Goal: Task Accomplishment & Management: Manage account settings

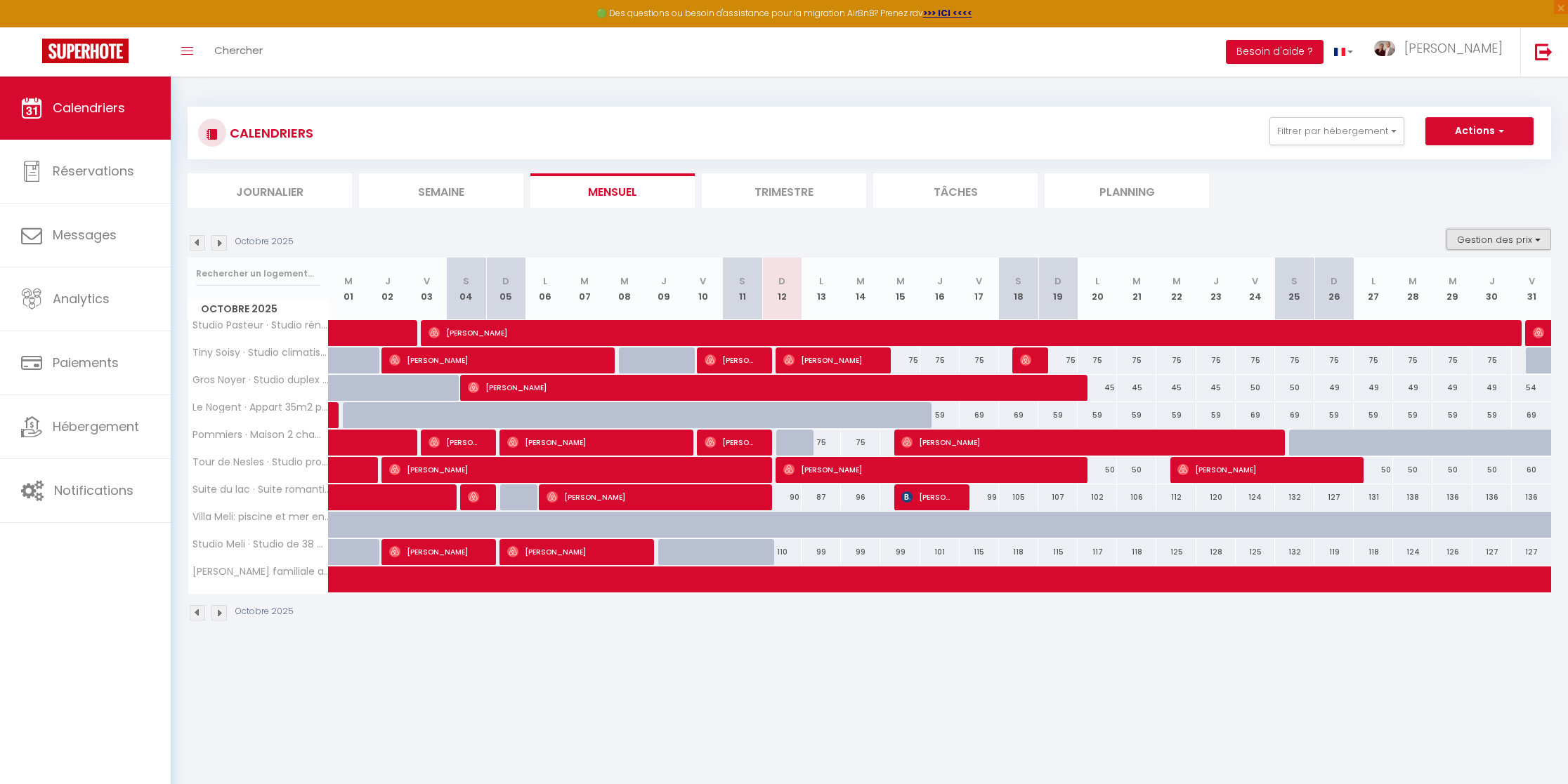
click at [1514, 239] on button "Gestion des prix" at bounding box center [1498, 238] width 104 height 21
click at [1482, 285] on input "Nb Nuits minimum" at bounding box center [1486, 282] width 126 height 14
checkbox input "true"
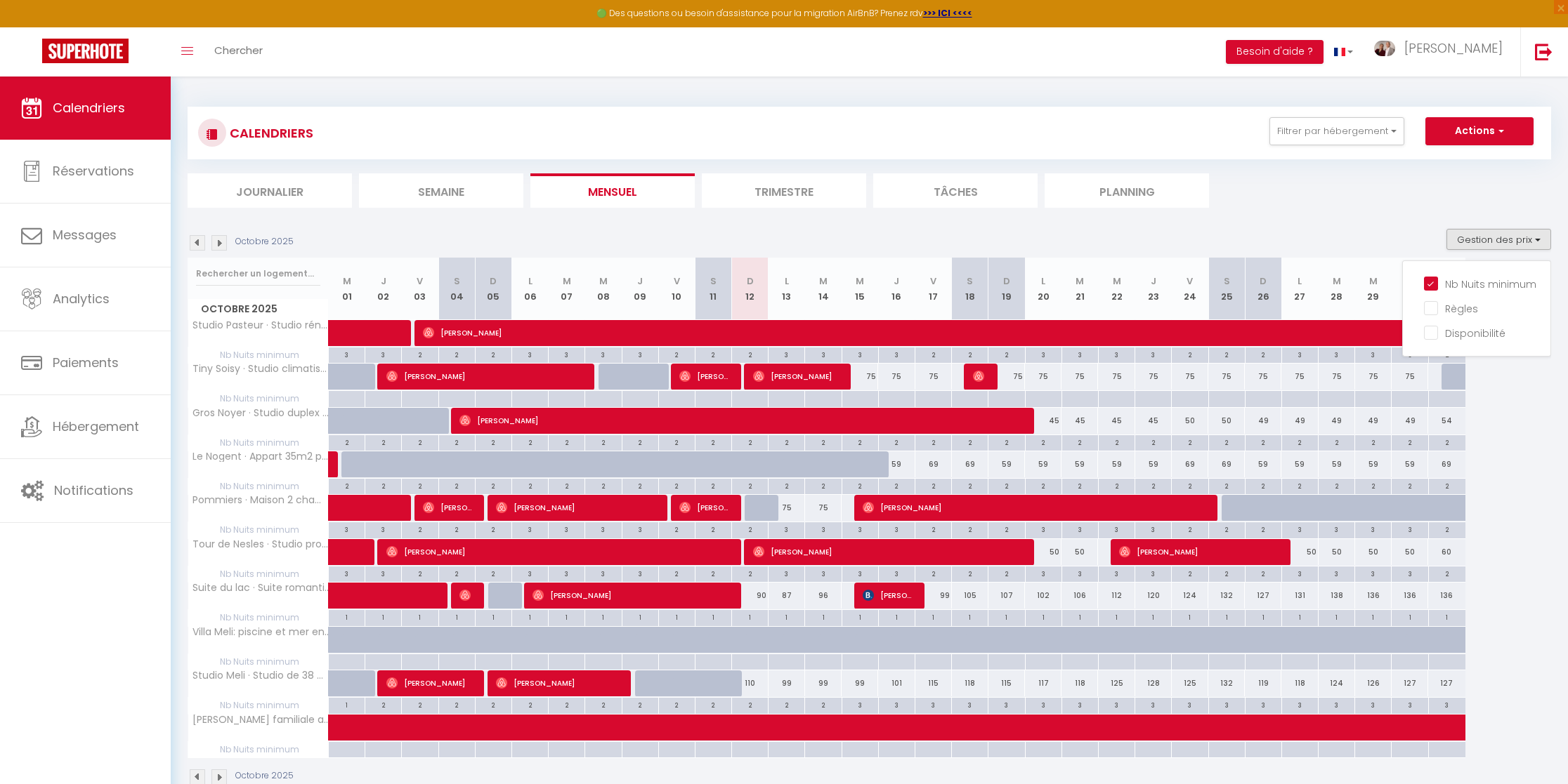
click at [862, 399] on div at bounding box center [860, 399] width 36 height 16
type input "Mer 15 Octobre 2025"
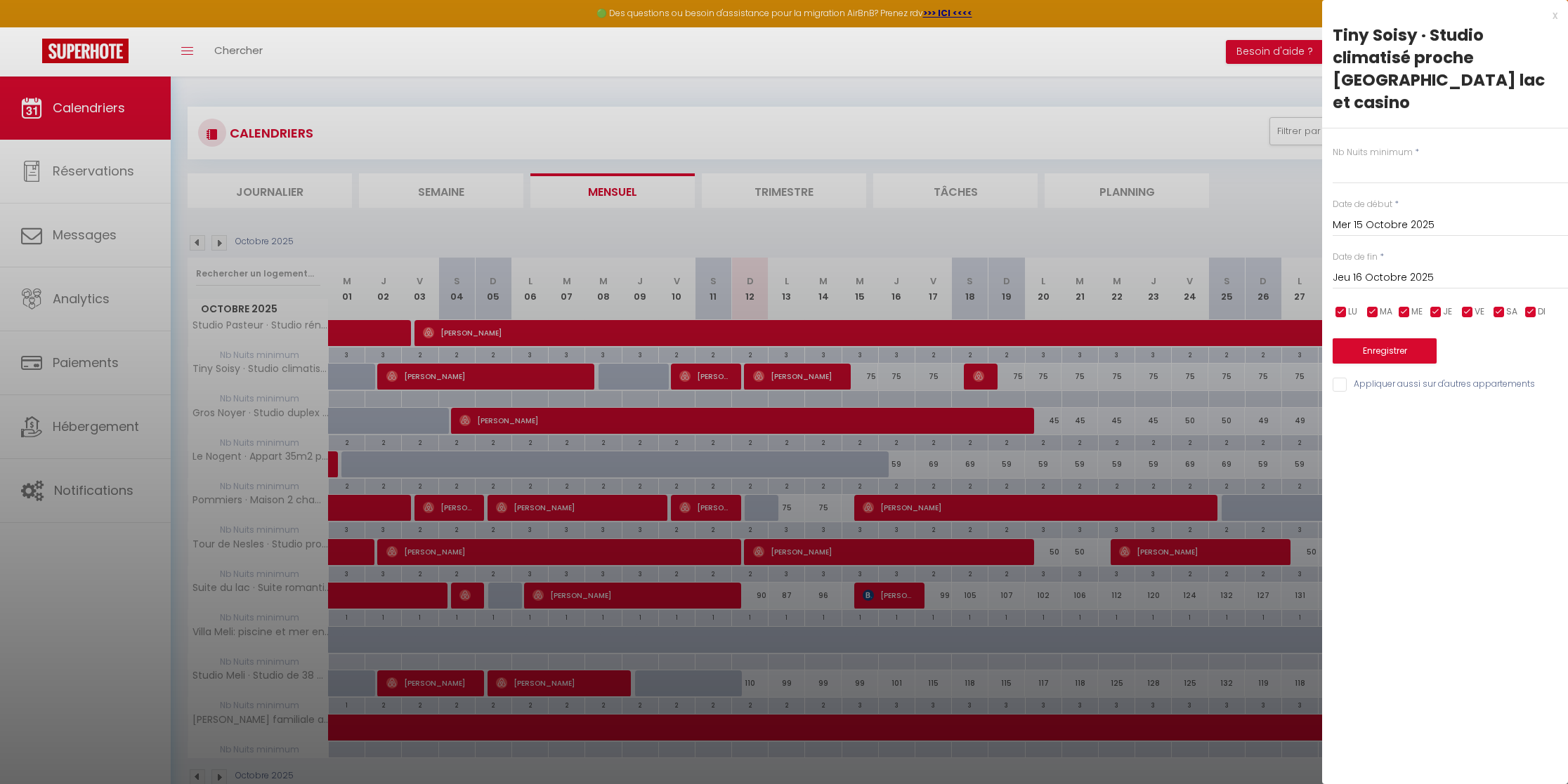
click at [1378, 269] on input "Jeu 16 Octobre 2025" at bounding box center [1449, 278] width 235 height 18
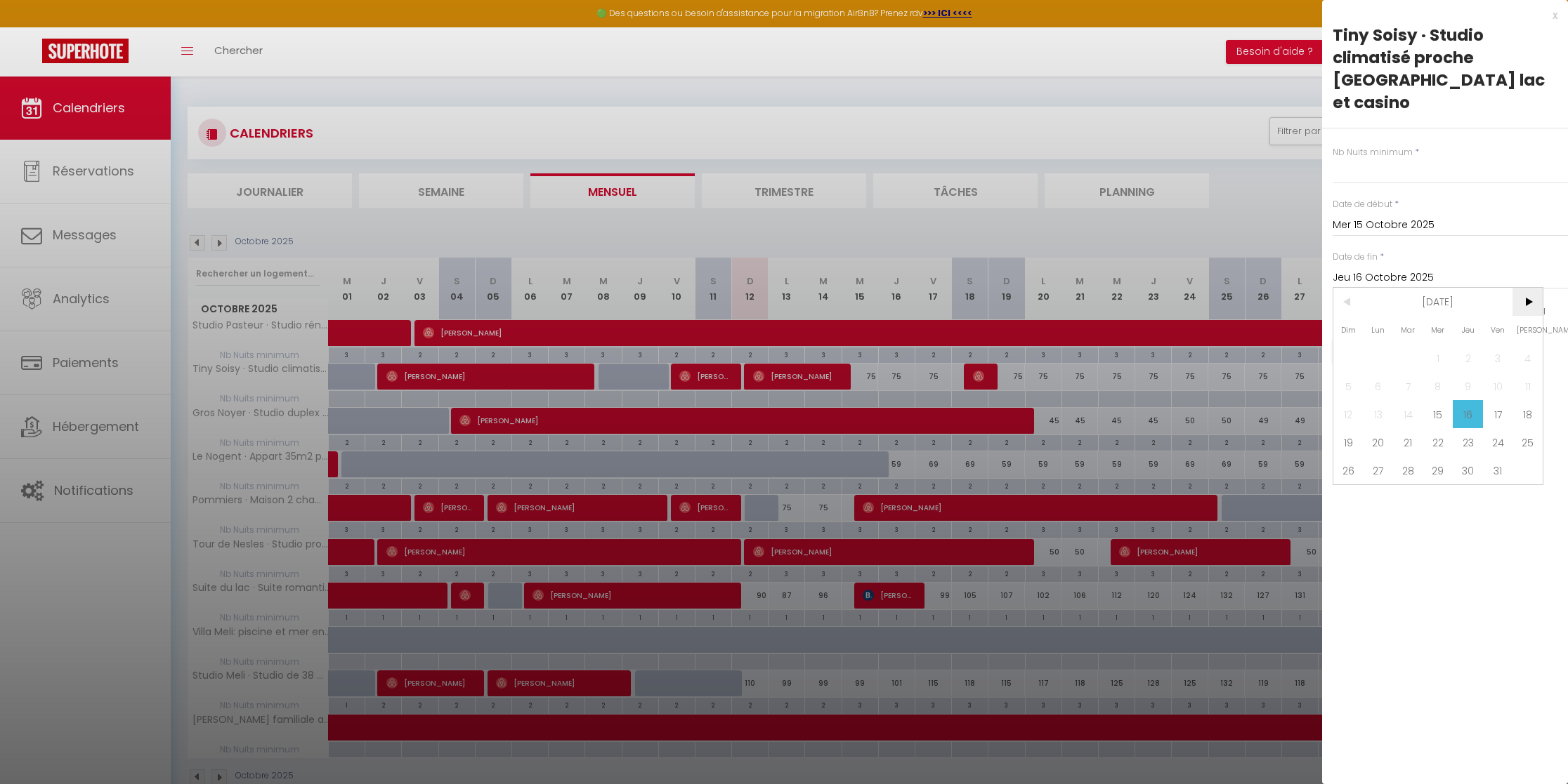
click at [1530, 288] on span ">" at bounding box center [1526, 302] width 30 height 28
click at [1376, 456] on span "29" at bounding box center [1378, 469] width 30 height 28
type input "Lun 29 Décembre 2025"
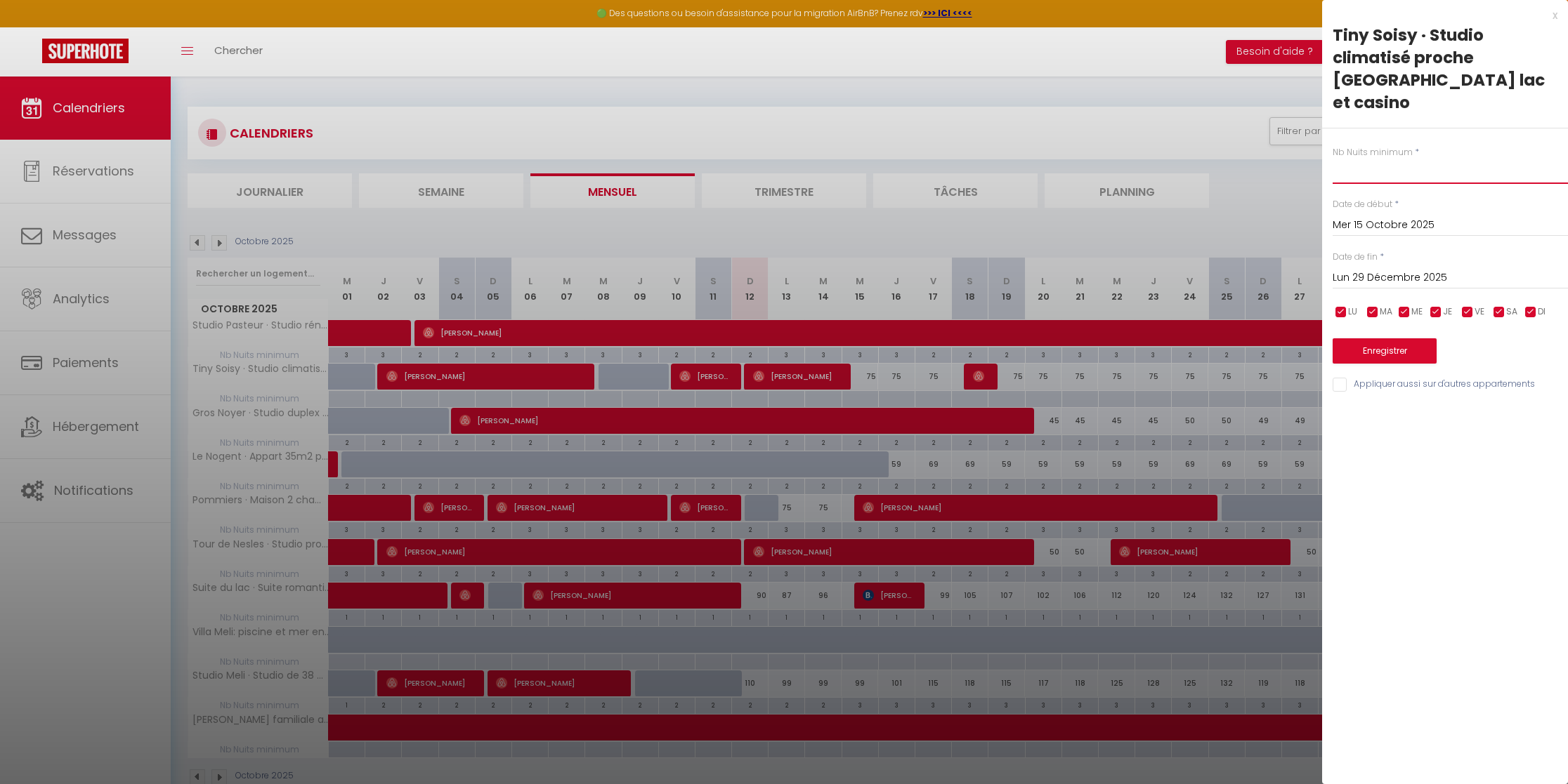
click at [1370, 159] on input "text" at bounding box center [1449, 171] width 235 height 25
type input "2"
click at [1388, 338] on button "Enregistrer" at bounding box center [1384, 351] width 104 height 25
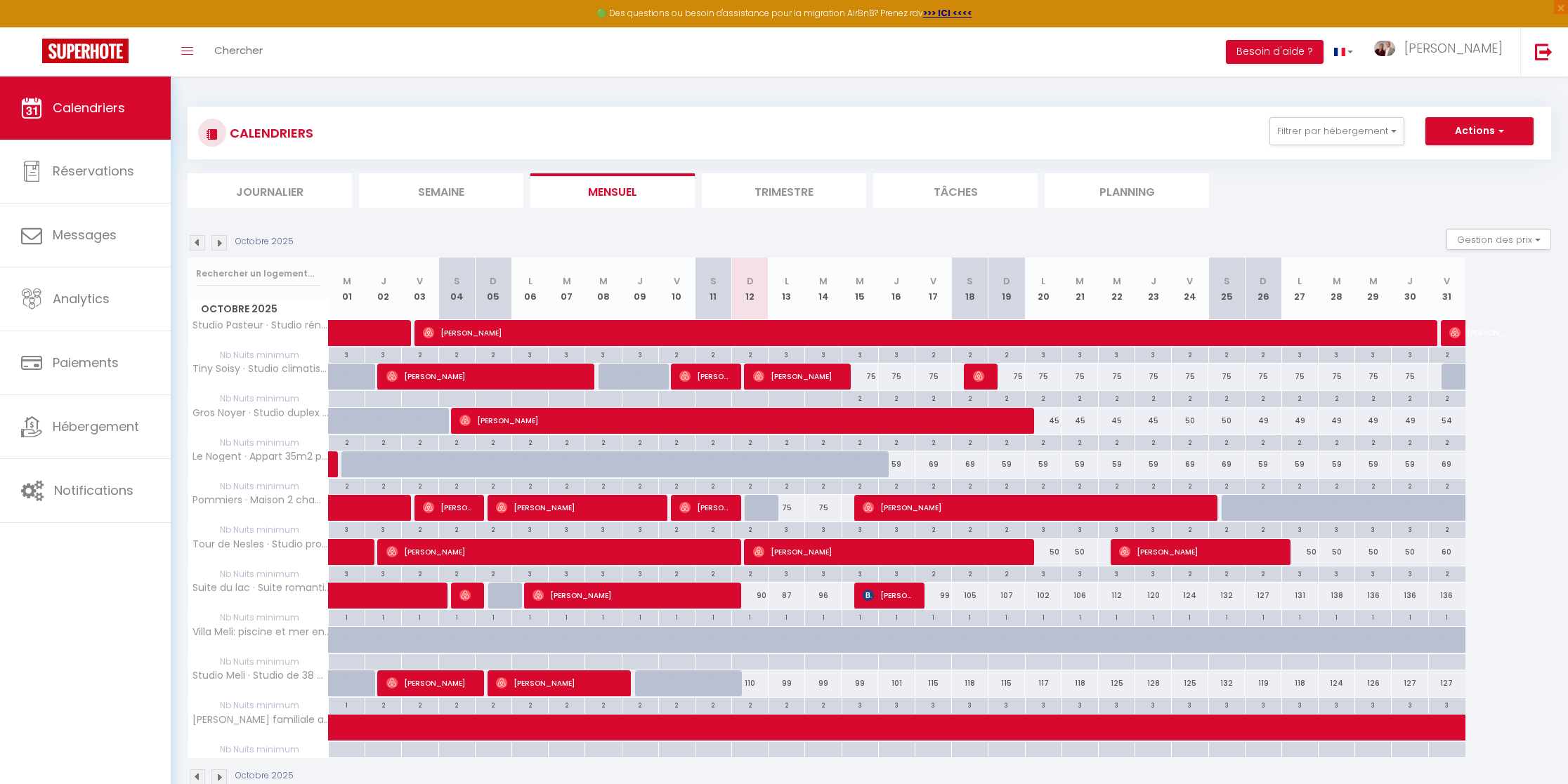
click at [221, 241] on img at bounding box center [219, 242] width 15 height 15
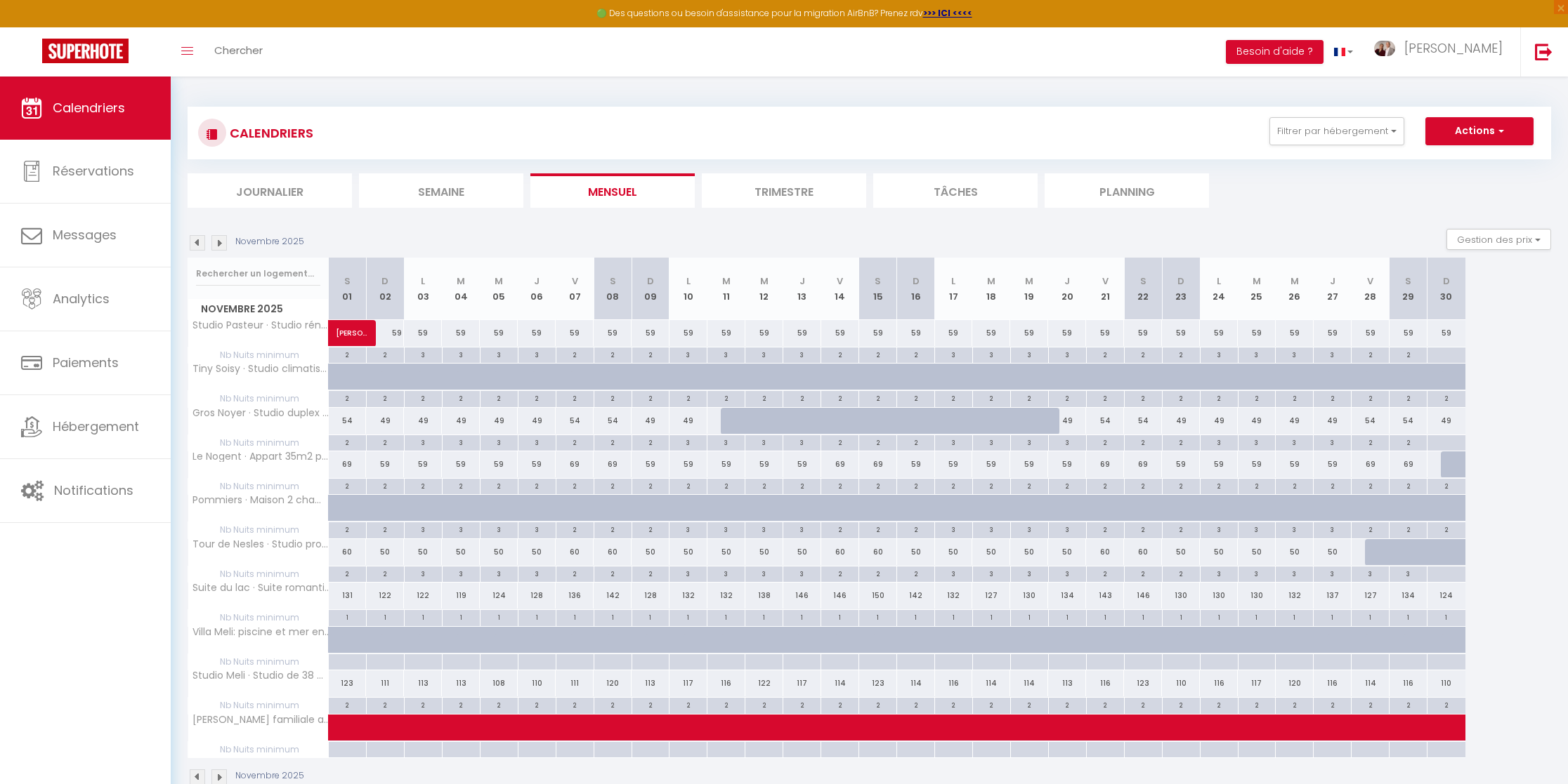
click at [343, 376] on div at bounding box center [361, 384] width 38 height 26
type input "75"
type input "[DATE]"
type input "Dim 02 Novembre 2025"
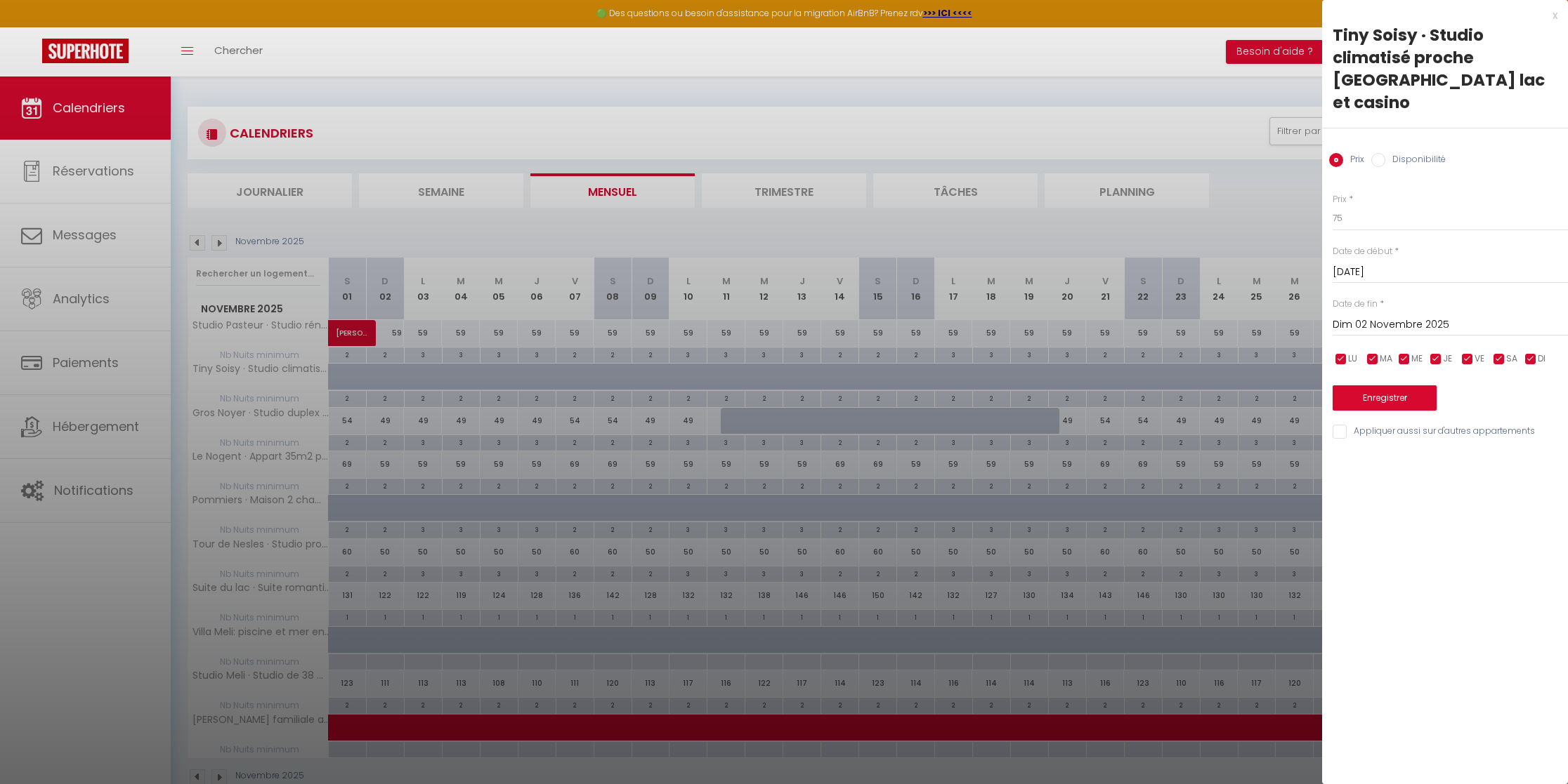
click at [1379, 153] on input "Disponibilité" at bounding box center [1378, 160] width 14 height 14
radio input "true"
radio input "false"
click at [1394, 317] on input "Dim 02 Novembre 2025" at bounding box center [1449, 326] width 235 height 18
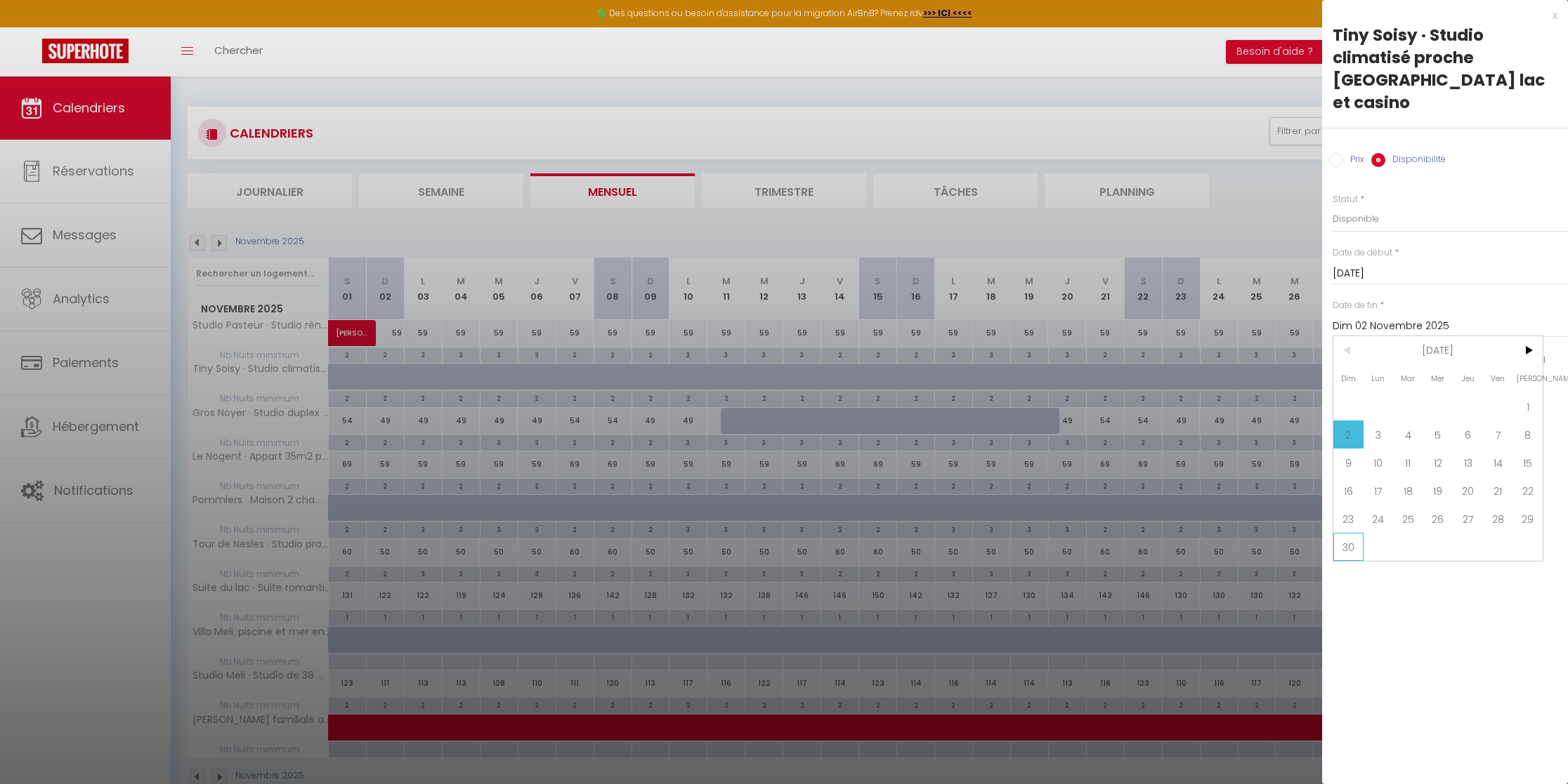
click at [1349, 533] on span "30" at bounding box center [1348, 547] width 30 height 28
type input "Dim 30 Novembre 2025"
click at [1412, 387] on button "Enregistrer" at bounding box center [1384, 400] width 104 height 25
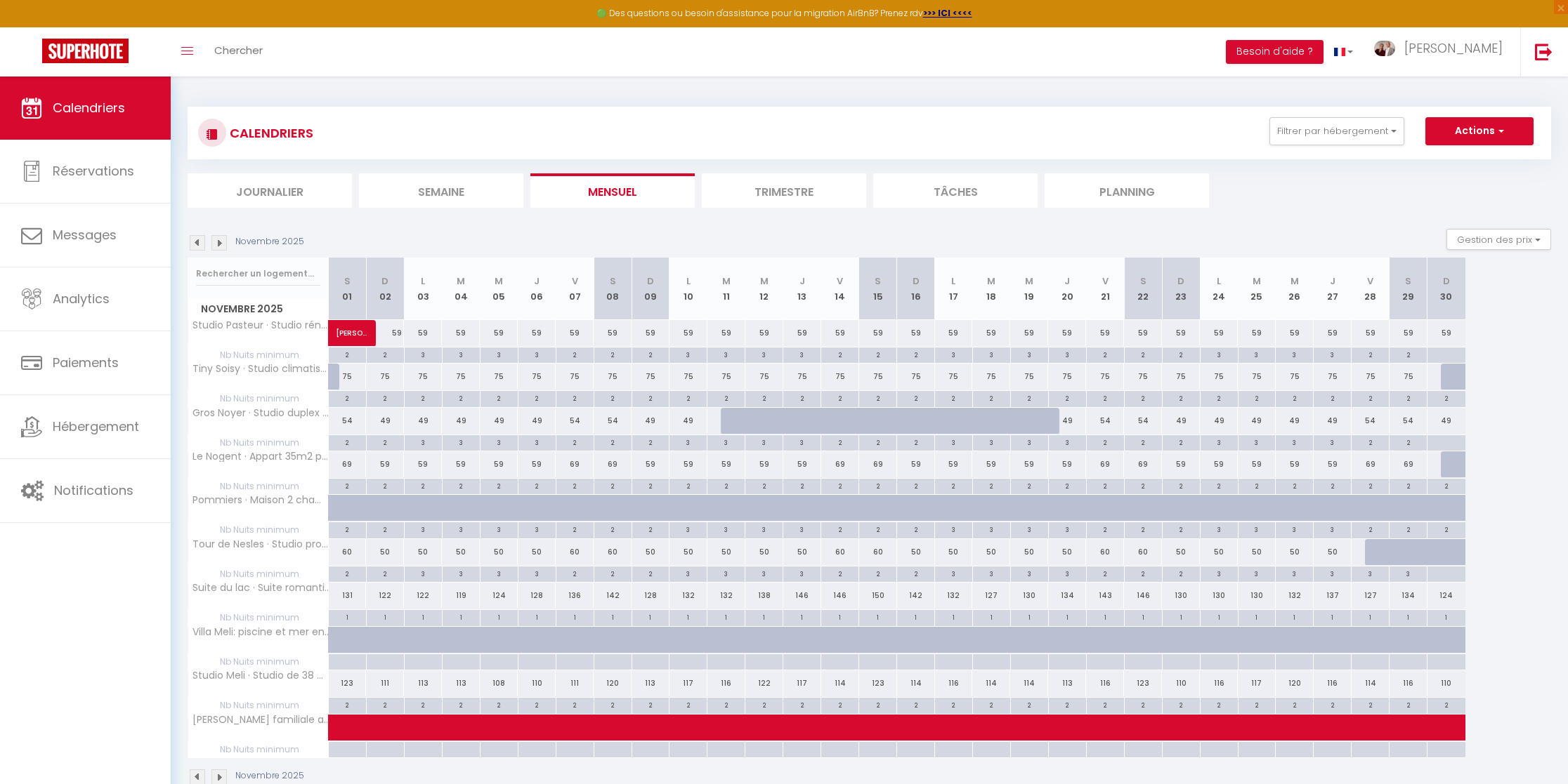
click at [195, 241] on img at bounding box center [197, 242] width 15 height 15
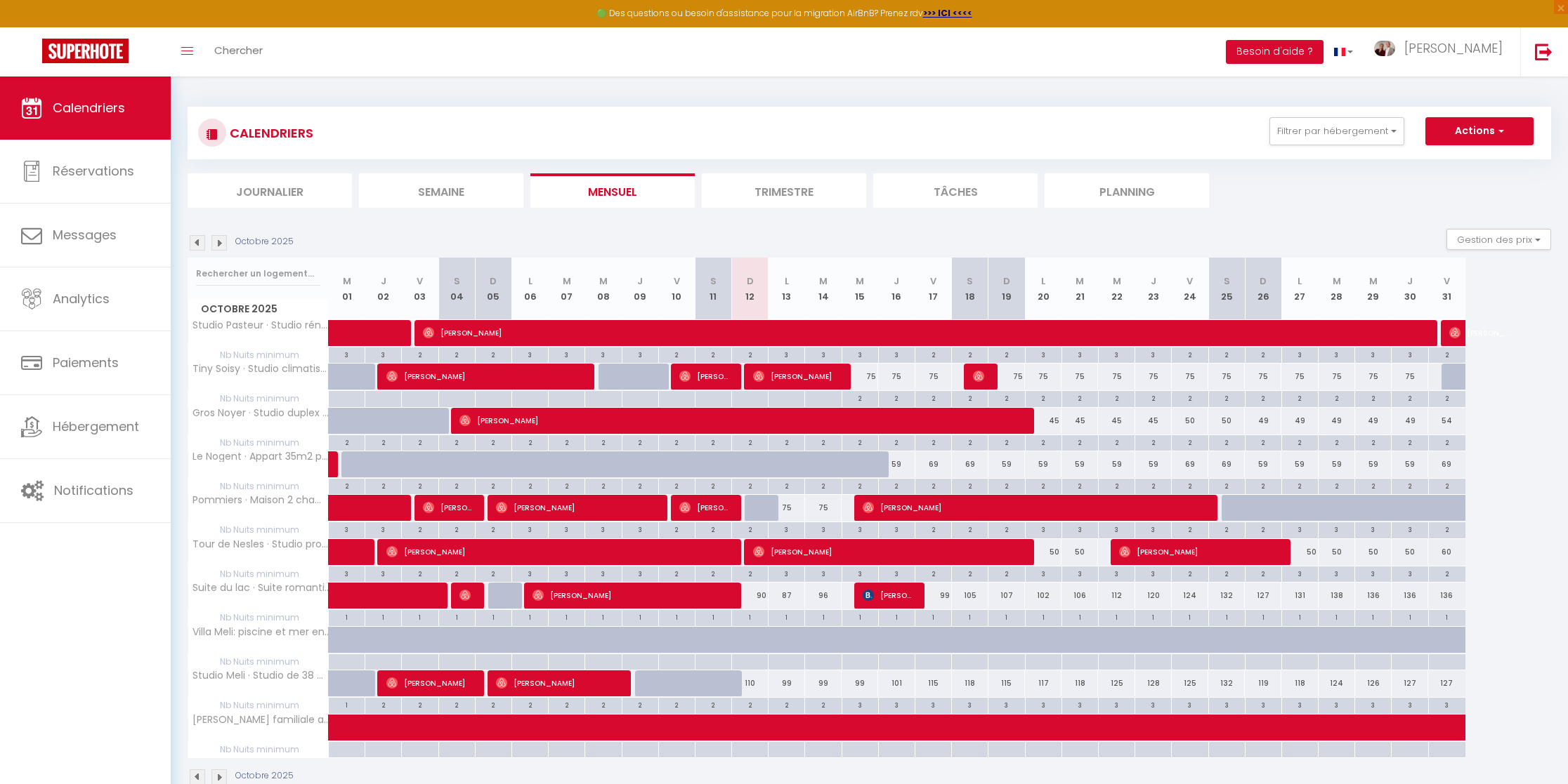
click at [1450, 378] on div at bounding box center [1459, 376] width 37 height 26
select select "1"
type input "Ven 31 Octobre 2025"
type input "[DATE]"
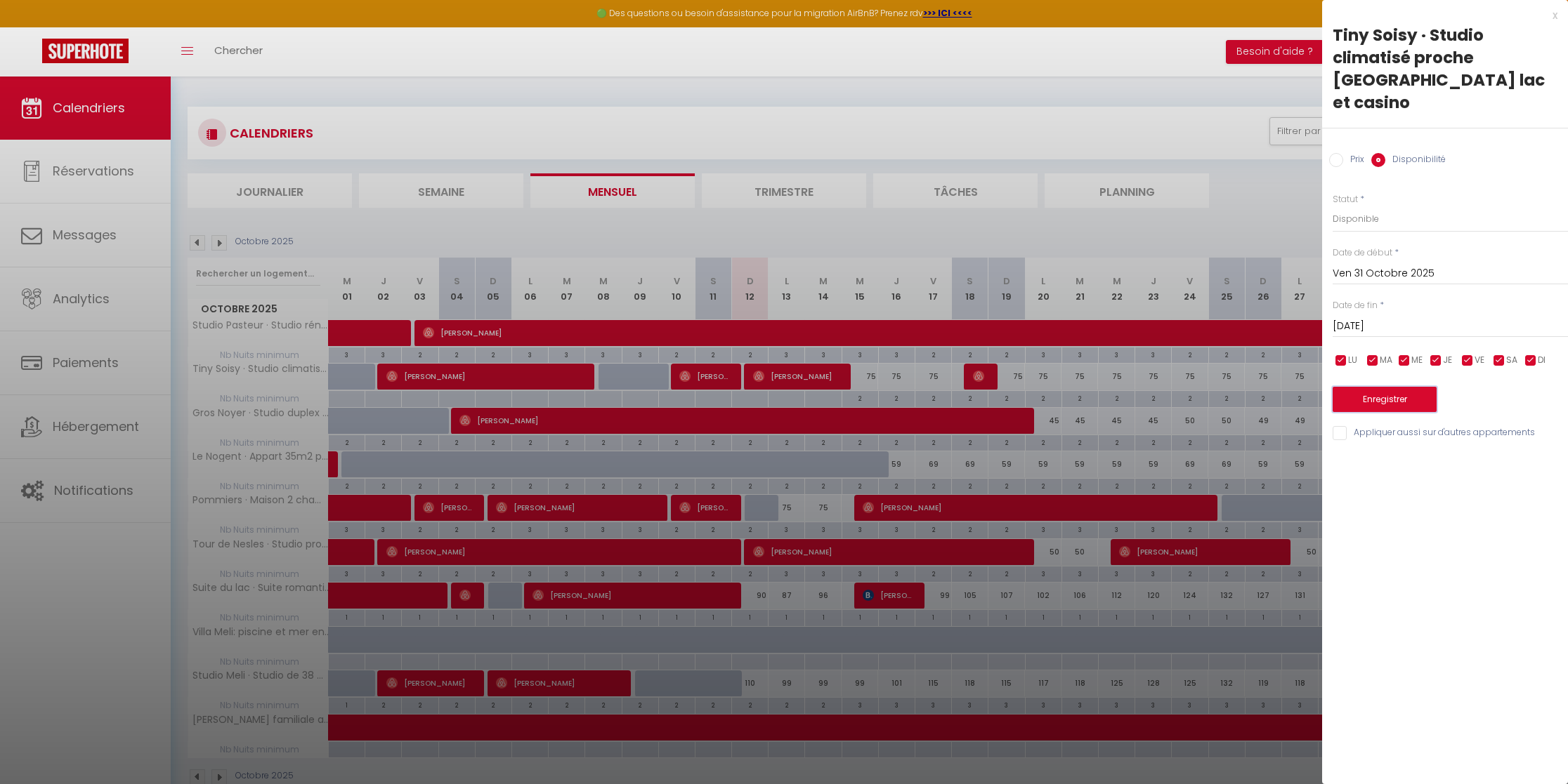
click at [1390, 387] on button "Enregistrer" at bounding box center [1384, 400] width 104 height 25
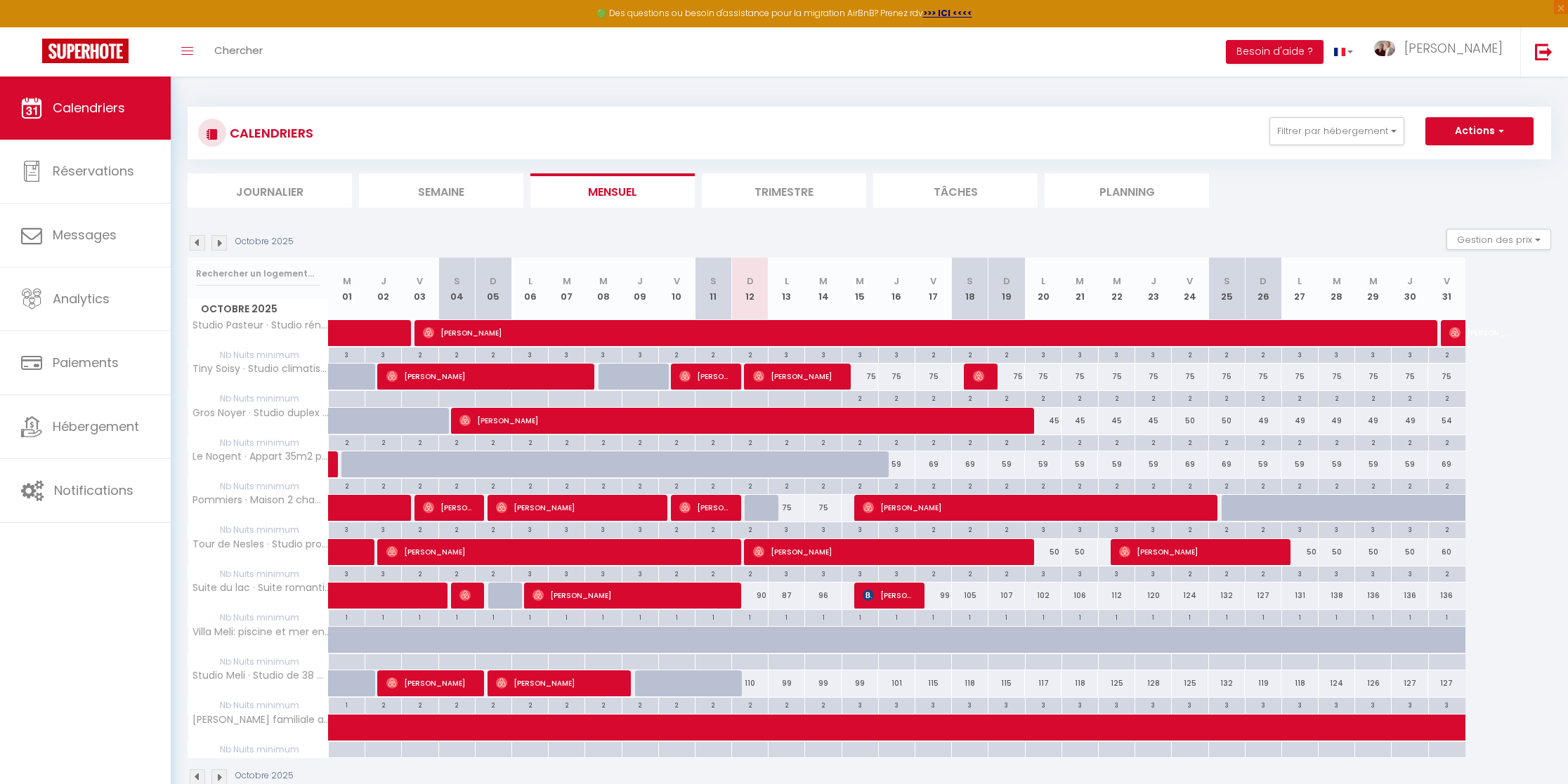
click at [1531, 315] on div "Octobre 2025 M 01 J 02 V 03 S 04 D 05 L 06 M 07 M 08 J 09 V 10 S 11 D 12 L 13 M…" at bounding box center [869, 508] width 1363 height 500
click at [1374, 189] on ul "Journalier [GEOGRAPHIC_DATA] Mensuel Trimestre Tâches Planning" at bounding box center [869, 190] width 1363 height 34
click at [1119, 42] on div "Toggle menubar Chercher BUTTON Besoin d'aide ? [PERSON_NAME] Paramètres Équipe" at bounding box center [829, 52] width 1456 height 49
click at [1183, 247] on div "Octobre 2025 Gestion des prix Nb Nuits minimum Règles Disponibilité" at bounding box center [869, 243] width 1363 height 29
click at [1347, 195] on ul "Journalier [GEOGRAPHIC_DATA] Mensuel Trimestre Tâches Planning" at bounding box center [869, 190] width 1363 height 34
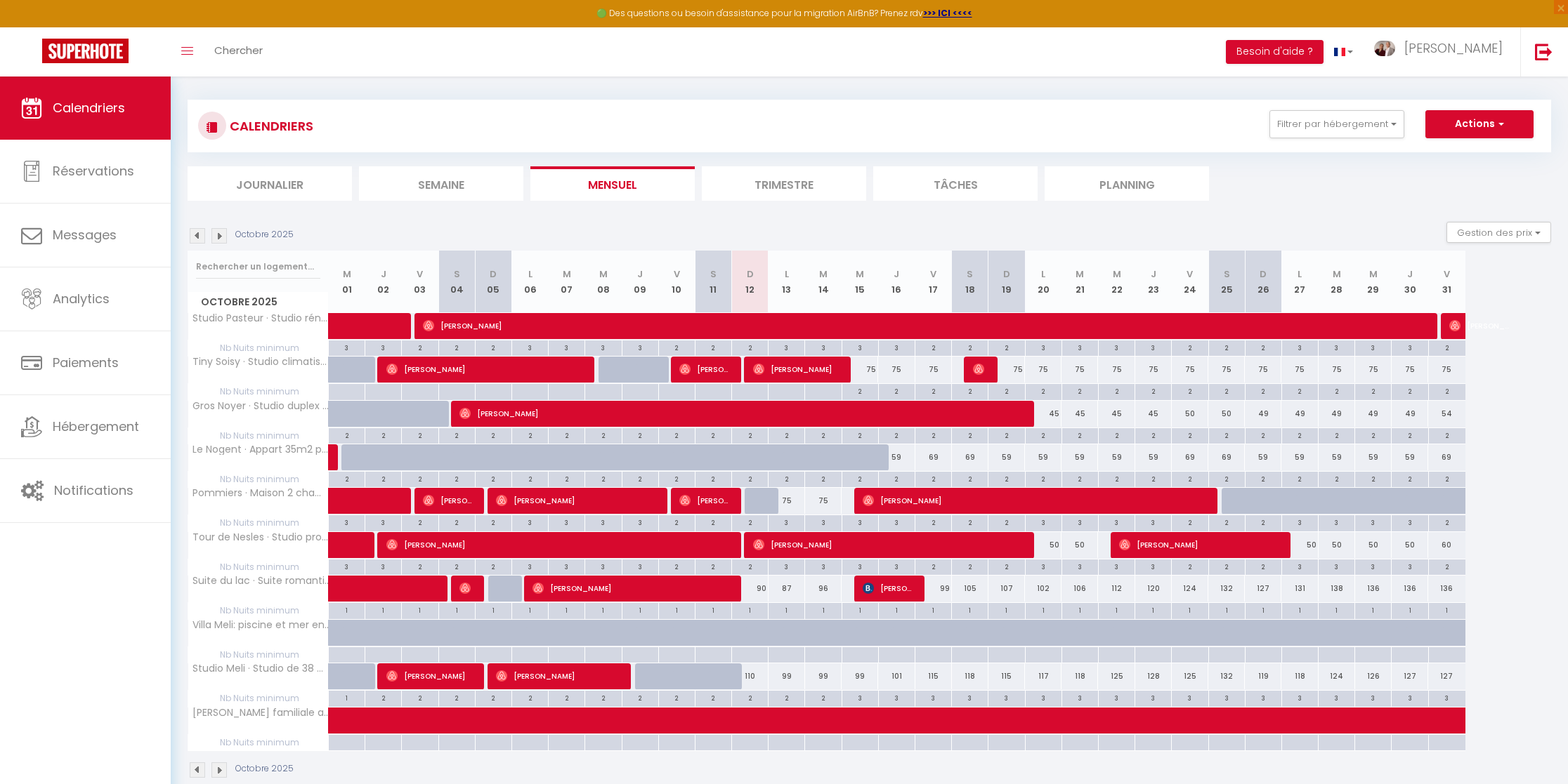
scroll to position [11, 0]
